Goal: Transaction & Acquisition: Purchase product/service

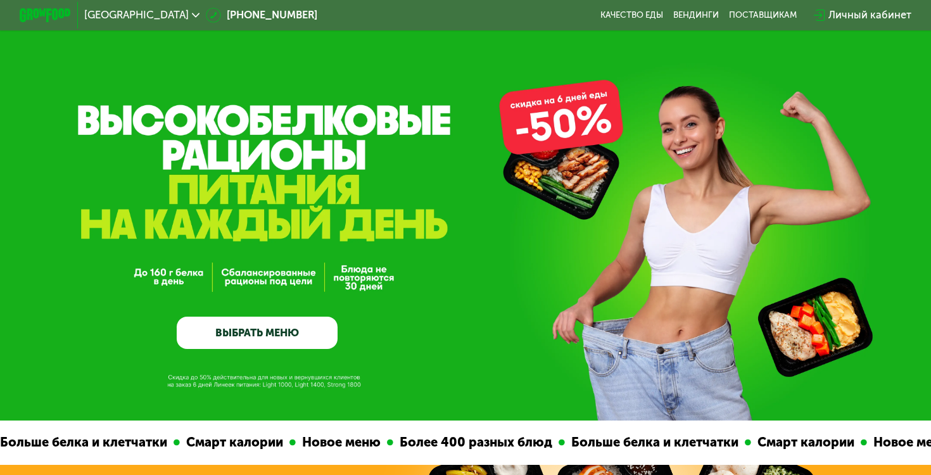
click at [143, 5] on div "[GEOGRAPHIC_DATA]" at bounding box center [142, 15] width 129 height 23
click at [268, 353] on div "GrowFood — доставка правильного питания ВЫБРАТЬ МЕНЮ" at bounding box center [465, 210] width 931 height 421
click at [269, 342] on link "ВЫБРАТЬ МЕНЮ" at bounding box center [257, 333] width 161 height 32
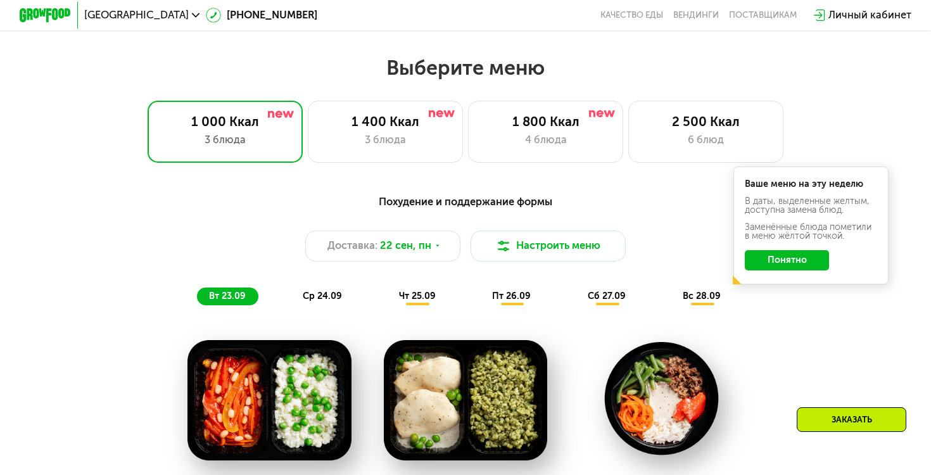
scroll to position [820, 0]
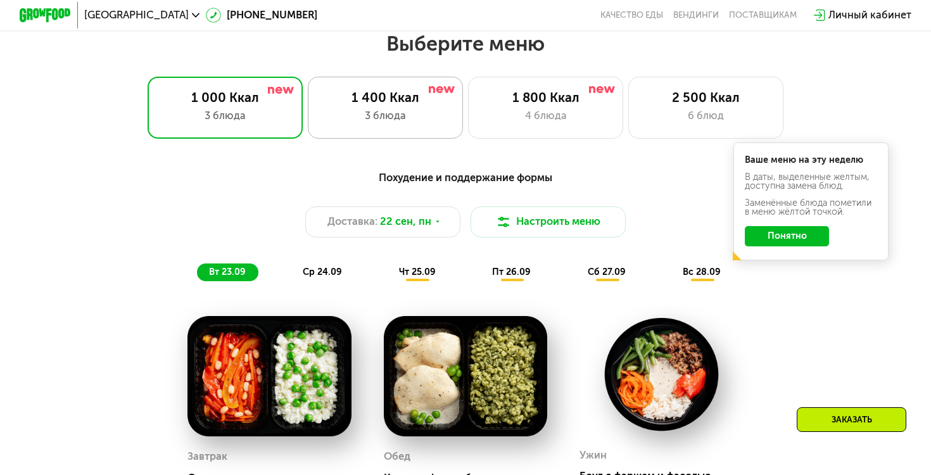
click at [365, 108] on div "3 блюда" at bounding box center [385, 116] width 128 height 16
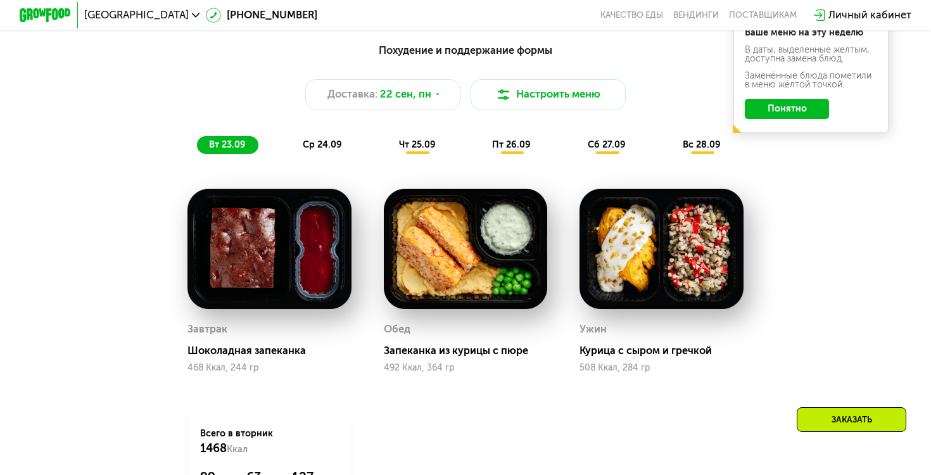
scroll to position [977, 0]
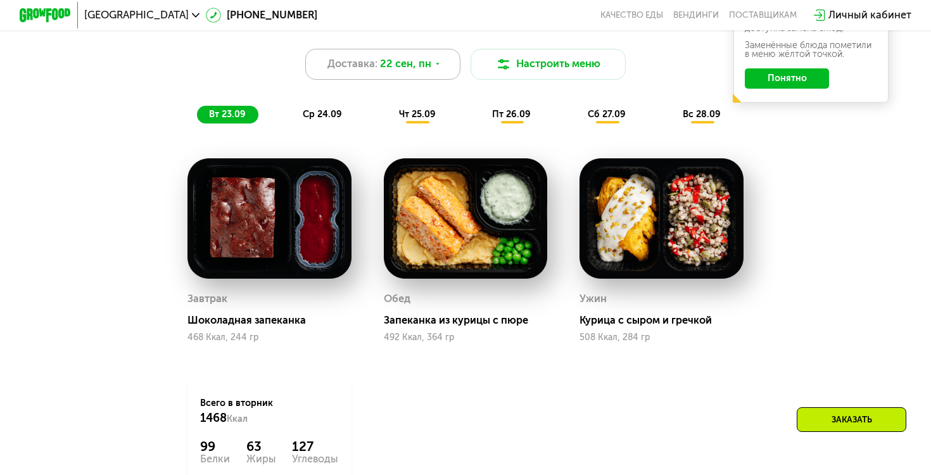
click at [390, 72] on div "Доставка: [DATE]" at bounding box center [382, 64] width 155 height 31
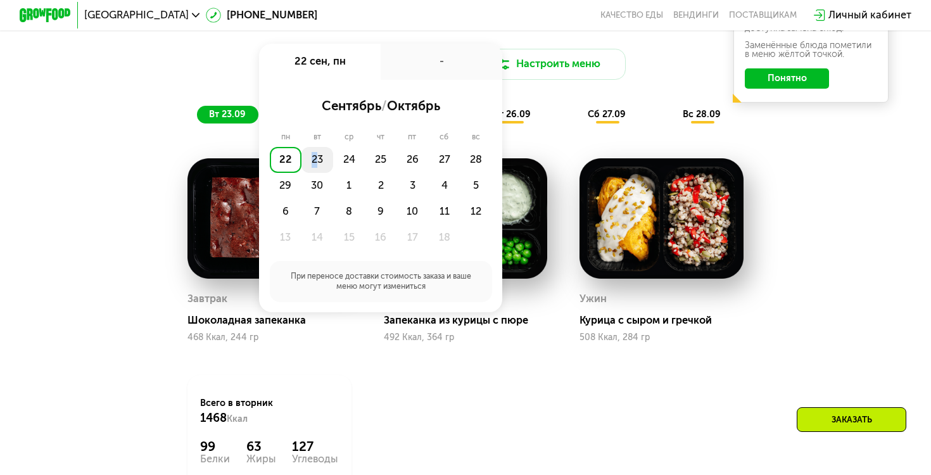
click at [315, 152] on div "23" at bounding box center [317, 160] width 32 height 26
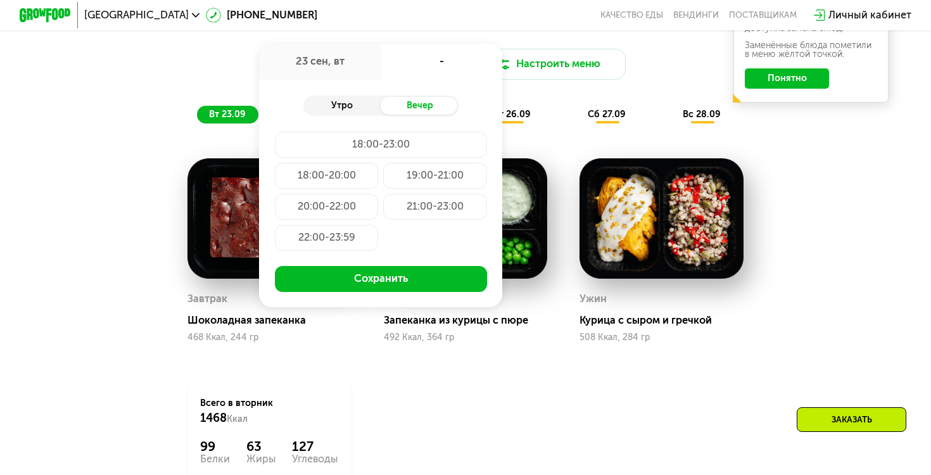
click at [358, 103] on div "Утро" at bounding box center [342, 106] width 78 height 18
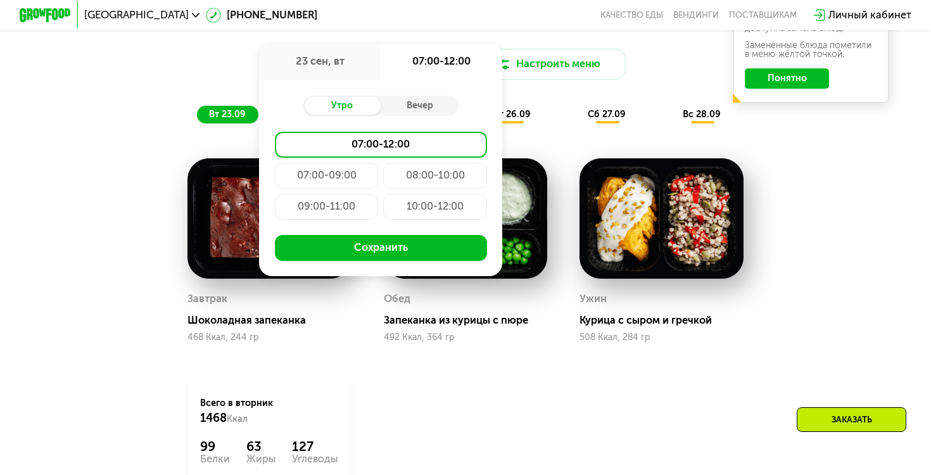
click at [422, 207] on div "10:00-12:00" at bounding box center [434, 207] width 103 height 26
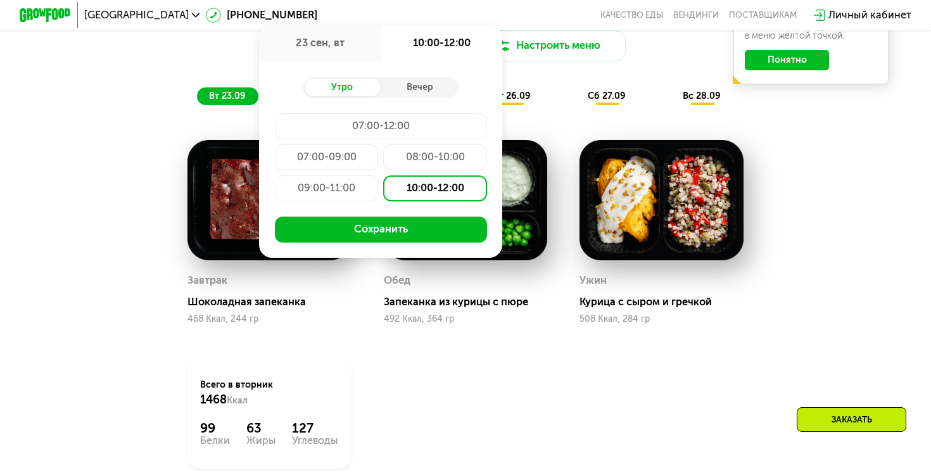
scroll to position [1026, 0]
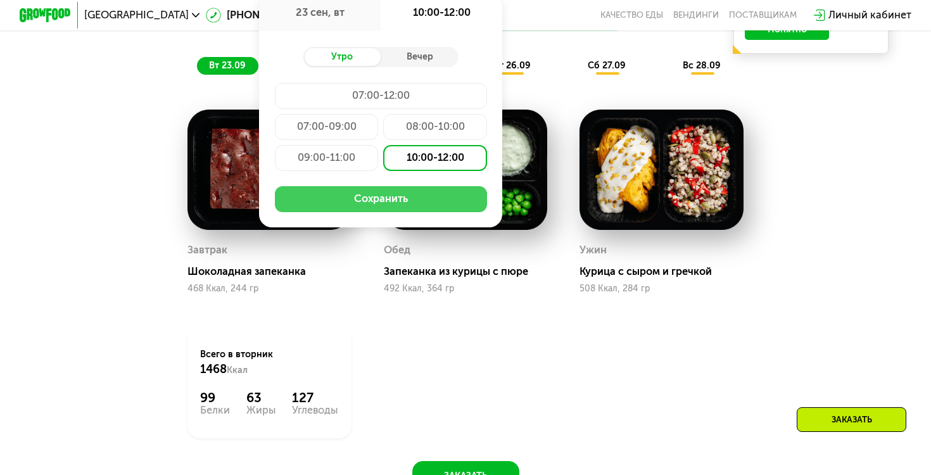
click at [440, 200] on button "Сохранить" at bounding box center [381, 199] width 212 height 26
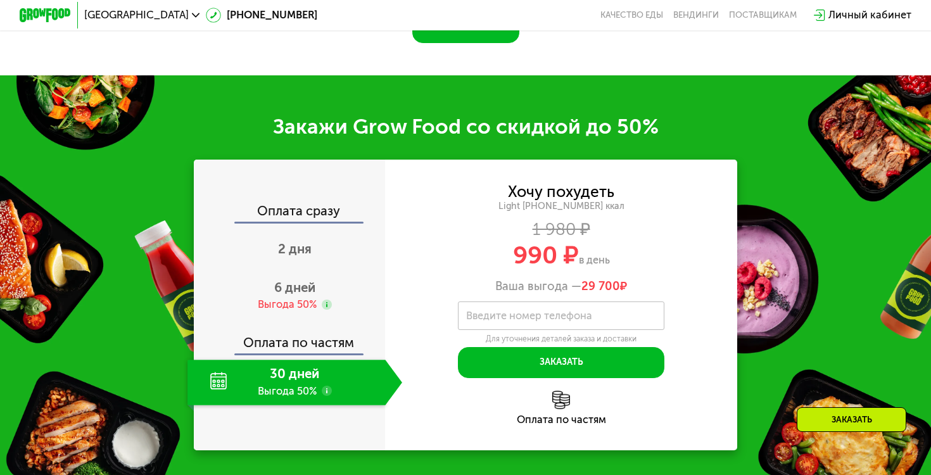
scroll to position [1481, 0]
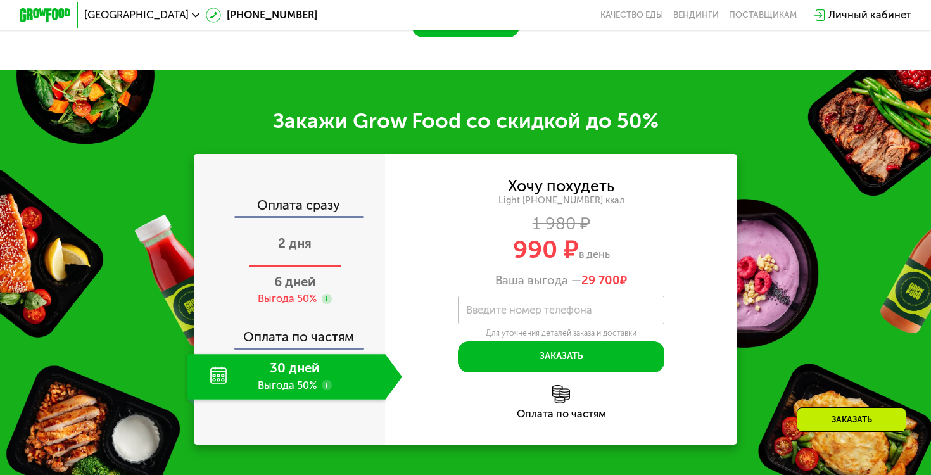
click at [291, 246] on span "2 дня" at bounding box center [295, 243] width 34 height 15
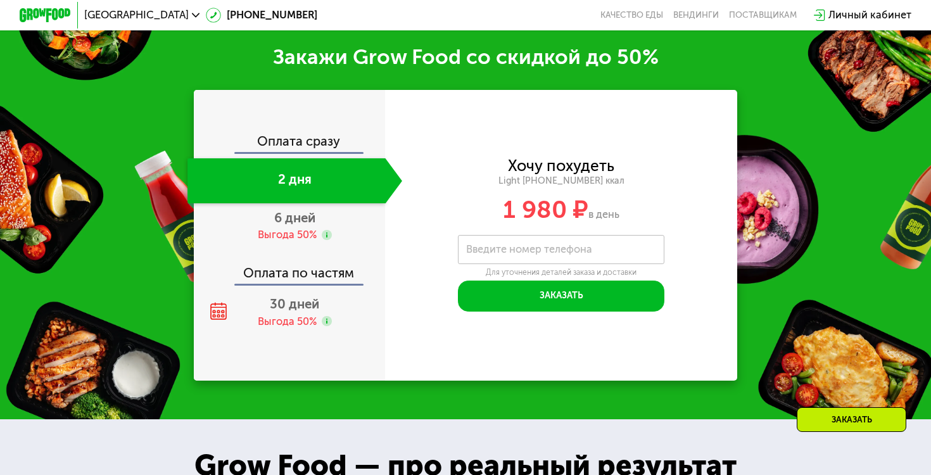
scroll to position [1547, 0]
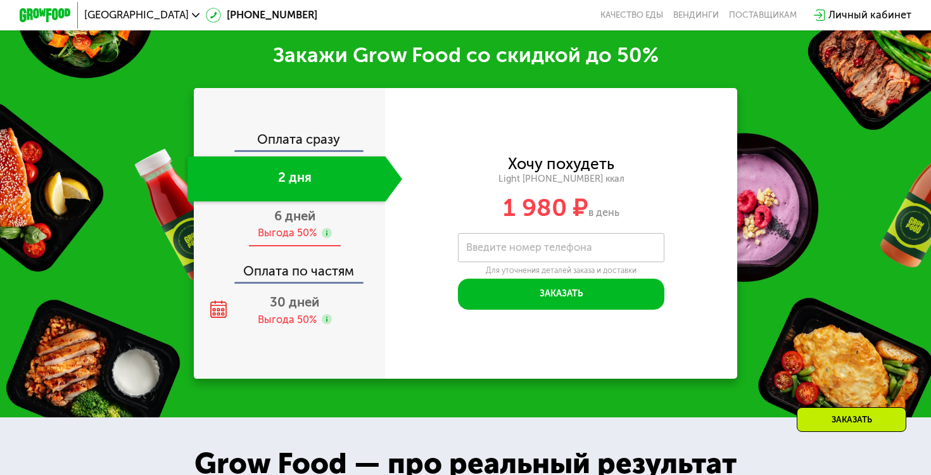
click at [288, 218] on span "6 дней" at bounding box center [294, 215] width 41 height 15
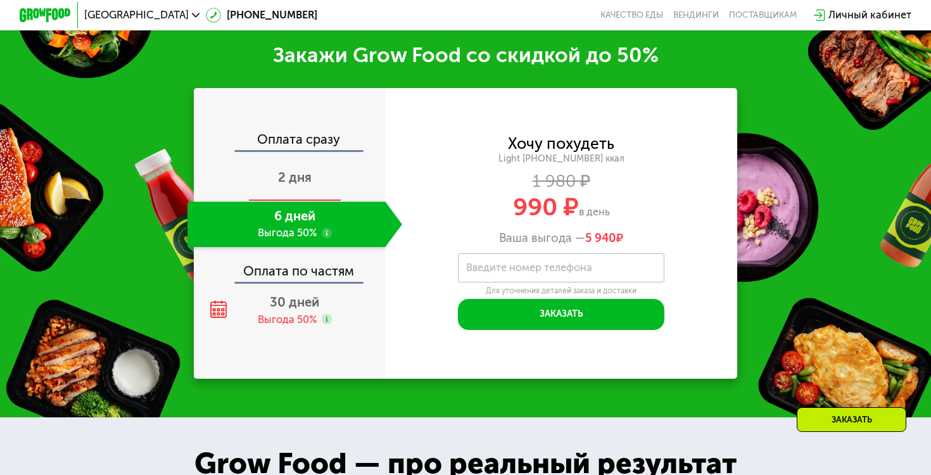
click at [295, 186] on div "2 дня" at bounding box center [294, 178] width 215 height 45
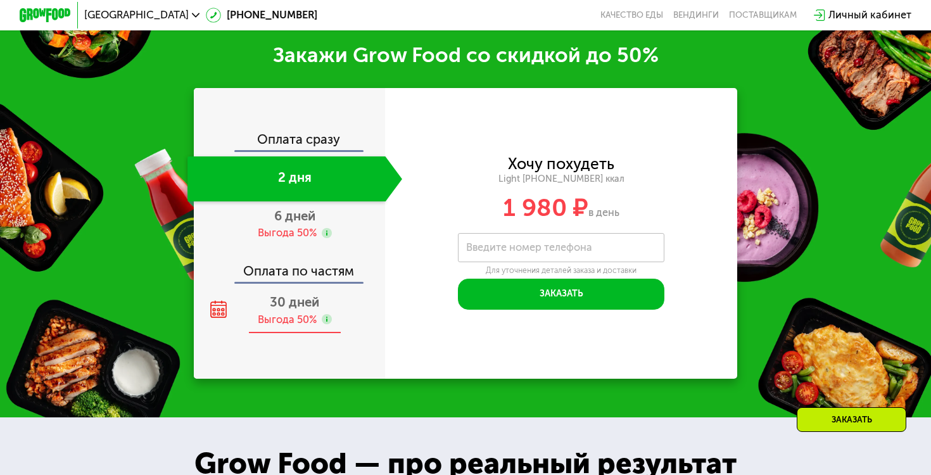
click at [292, 299] on span "30 дней" at bounding box center [294, 302] width 49 height 15
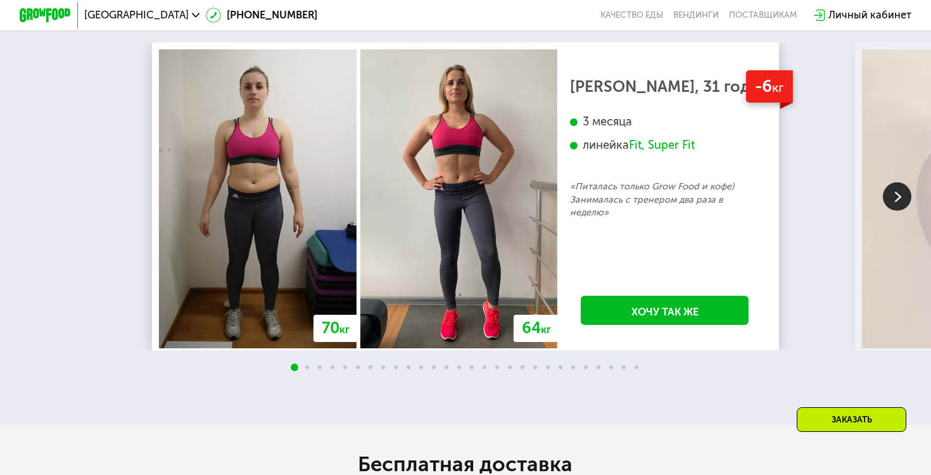
scroll to position [2475, 0]
click at [315, 257] on img at bounding box center [257, 198] width 197 height 299
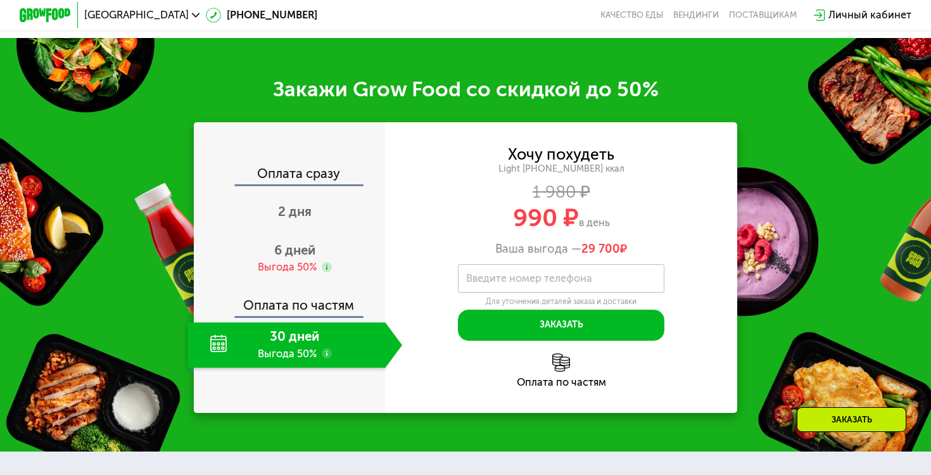
scroll to position [1512, 0]
click at [281, 252] on span "6 дней" at bounding box center [294, 250] width 41 height 15
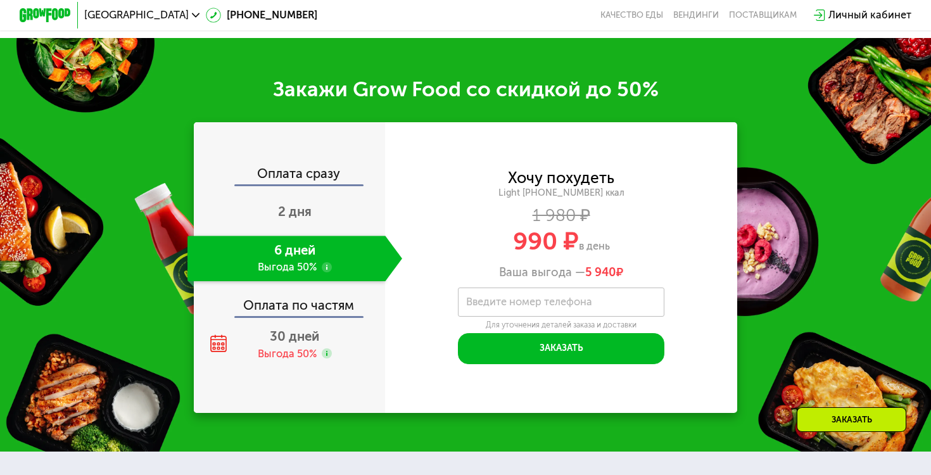
click at [324, 263] on use at bounding box center [327, 267] width 10 height 10
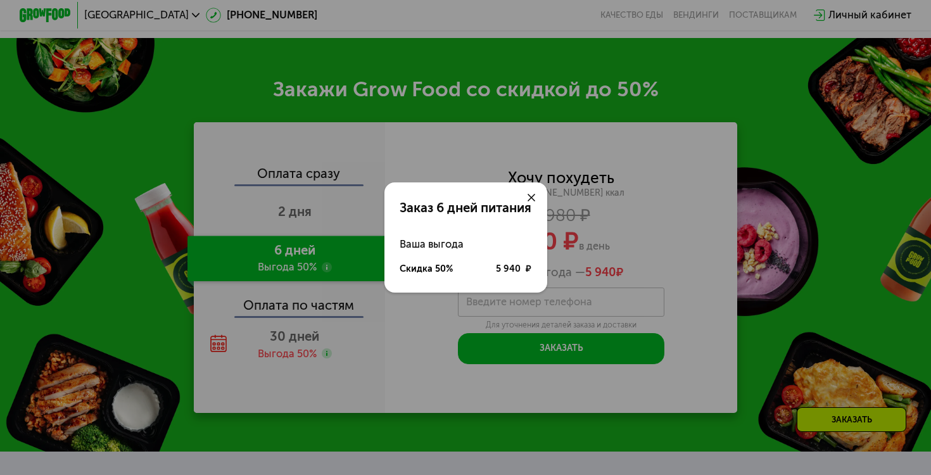
click at [326, 263] on div "Заказ 6 дней питания Ваша выгода Скидка 50% 5 940 ₽" at bounding box center [465, 237] width 931 height 475
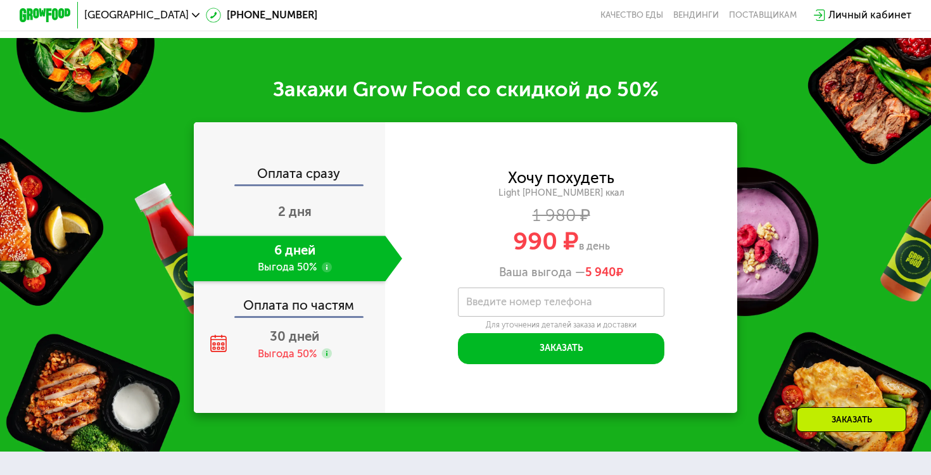
click at [496, 298] on label "Введите номер телефона" at bounding box center [529, 301] width 126 height 7
click at [496, 292] on input "Введите номер телефона" at bounding box center [561, 302] width 207 height 29
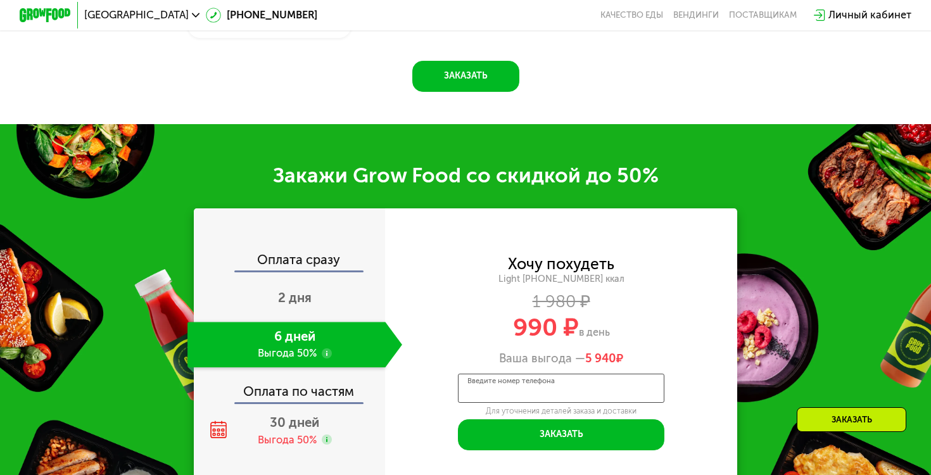
scroll to position [1379, 0]
